Goal: Find specific page/section: Find specific page/section

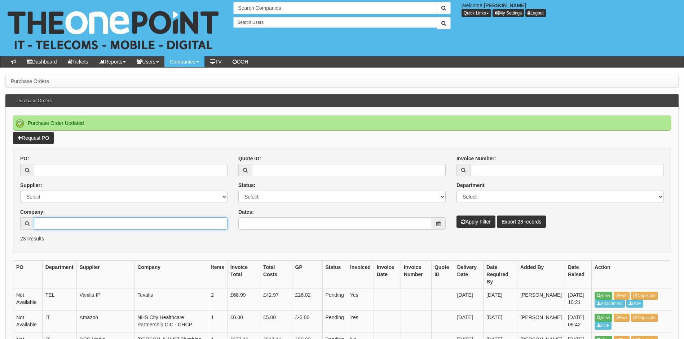
click at [66, 221] on input "Company:" at bounding box center [131, 223] width 194 height 12
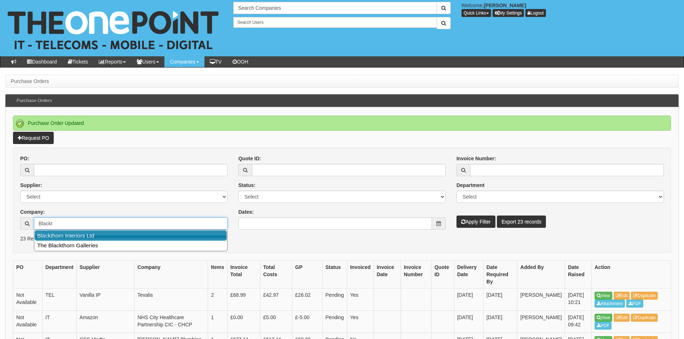
drag, startPoint x: 76, startPoint y: 235, endPoint x: 159, endPoint y: 236, distance: 83.3
click at [76, 235] on link "Blackthorn Interiors Ltd" at bounding box center [131, 235] width 192 height 10
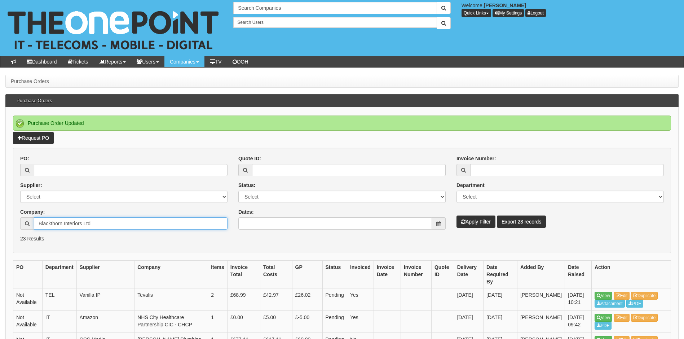
type input "Blackthorn Interiors Ltd"
click at [476, 223] on button "Apply Filter" at bounding box center [475, 221] width 39 height 12
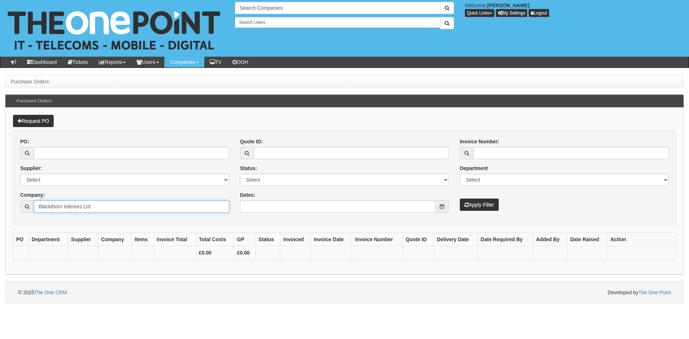
click at [104, 207] on input "Blackthorn Interiors Ltd" at bounding box center [131, 206] width 195 height 12
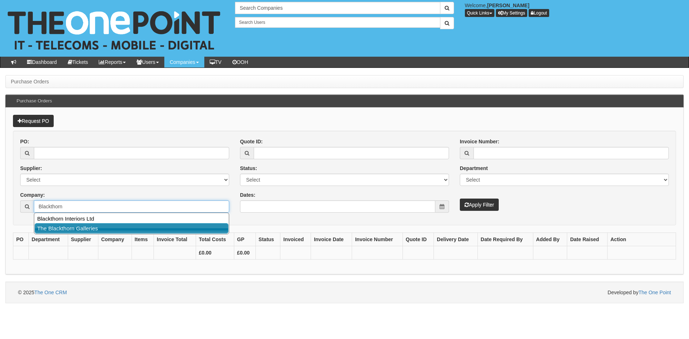
click at [90, 231] on link "The Blackthorn Galleries" at bounding box center [132, 228] width 194 height 10
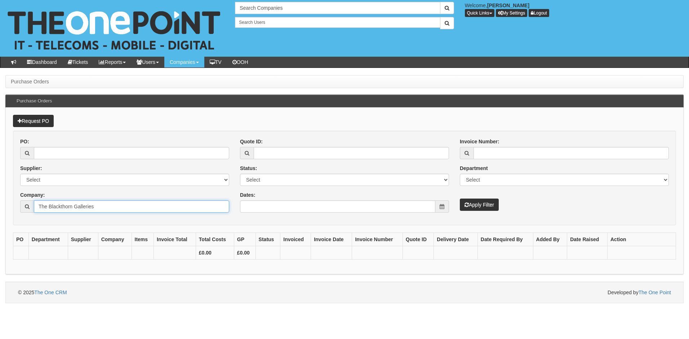
type input "The Blackthorn Galleries"
click at [473, 207] on button "Apply Filter" at bounding box center [479, 204] width 39 height 12
click at [119, 204] on input "The Blackthorn Galleries" at bounding box center [131, 206] width 195 height 12
drag, startPoint x: 52, startPoint y: 203, endPoint x: 0, endPoint y: 202, distance: 51.6
click at [4, 201] on div "Purchase Orders Purchase Orders Request PO PO: Supplier: Select 123 REG.co.uk 1…" at bounding box center [344, 189] width 689 height 228
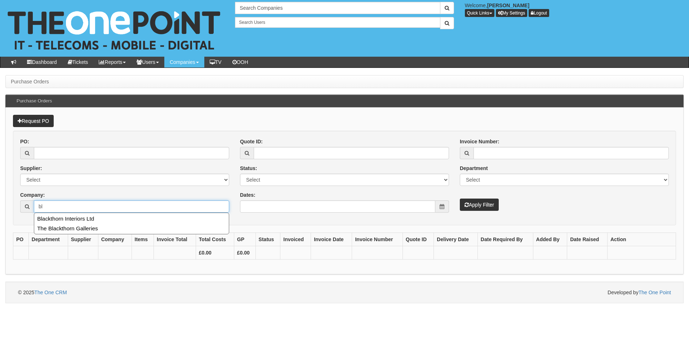
type input "b"
